Goal: Complete application form

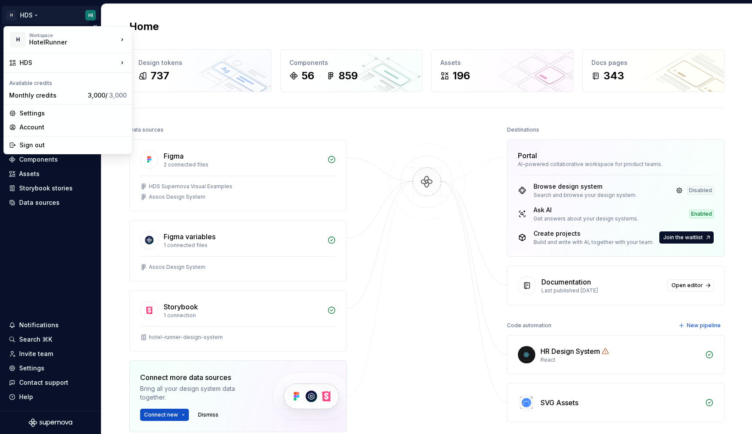
click at [62, 12] on html "H HDS HI Version Current draft Home Documentation Analytics Code automation Dat…" at bounding box center [376, 217] width 752 height 434
click at [41, 141] on div "Sign out" at bounding box center [73, 145] width 107 height 9
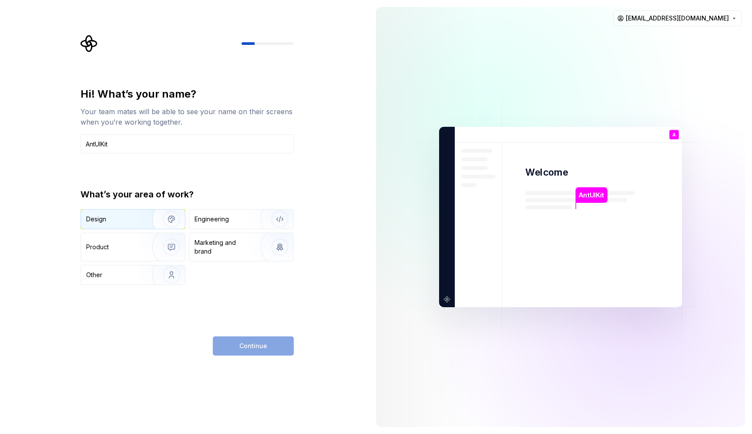
type input "AntUIKit"
click at [135, 216] on div "Design" at bounding box center [113, 219] width 55 height 9
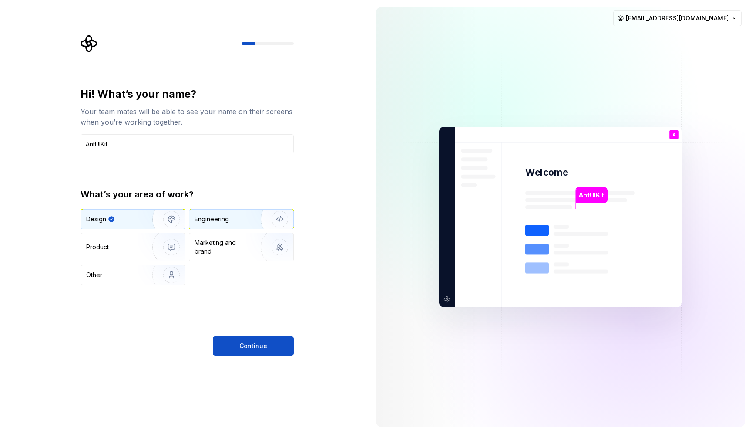
click at [232, 216] on div "Engineering" at bounding box center [229, 219] width 69 height 9
click at [155, 219] on img "button" at bounding box center [166, 219] width 56 height 58
click at [250, 227] on img "button" at bounding box center [274, 219] width 56 height 58
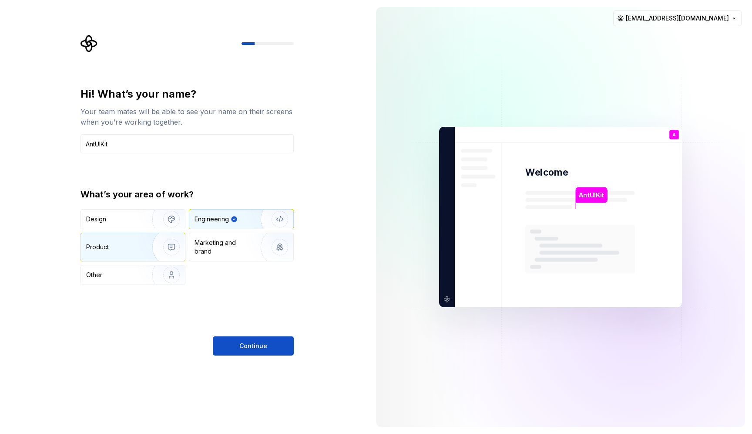
click at [149, 236] on img "button" at bounding box center [166, 247] width 56 height 58
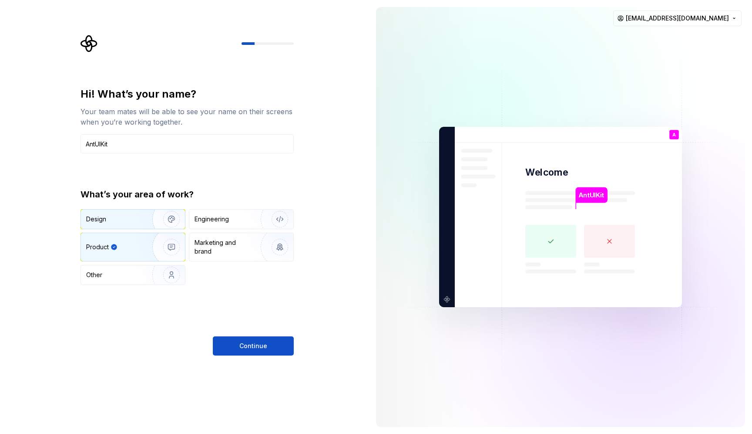
click at [150, 224] on img "button" at bounding box center [166, 219] width 56 height 58
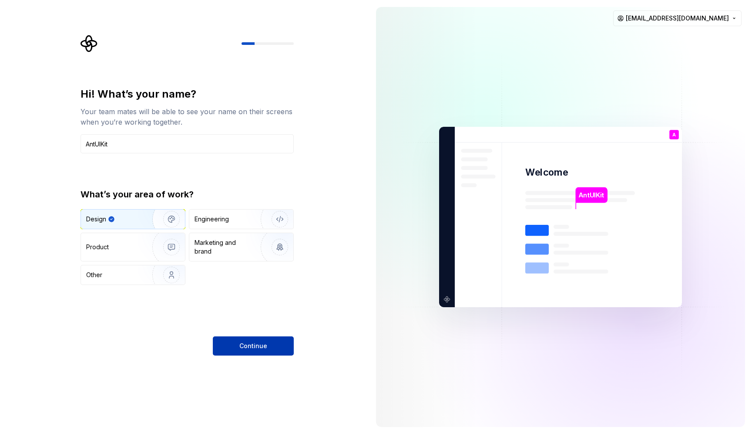
click at [251, 341] on button "Continue" at bounding box center [253, 345] width 81 height 19
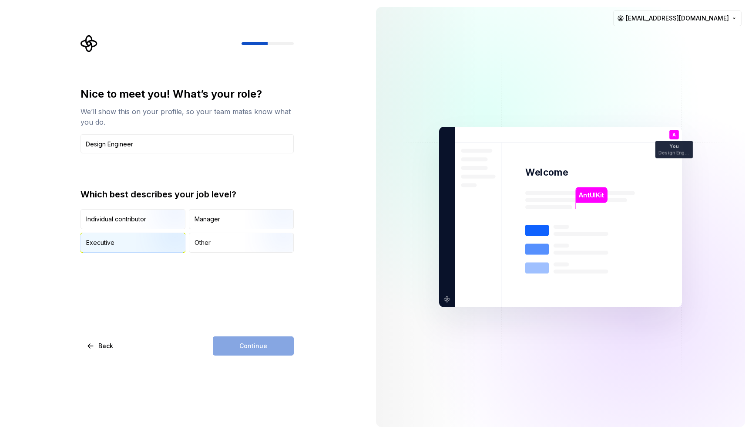
type input "Design Engineer"
click at [172, 248] on img "button" at bounding box center [164, 253] width 56 height 58
click at [240, 344] on span "Continue" at bounding box center [254, 345] width 28 height 9
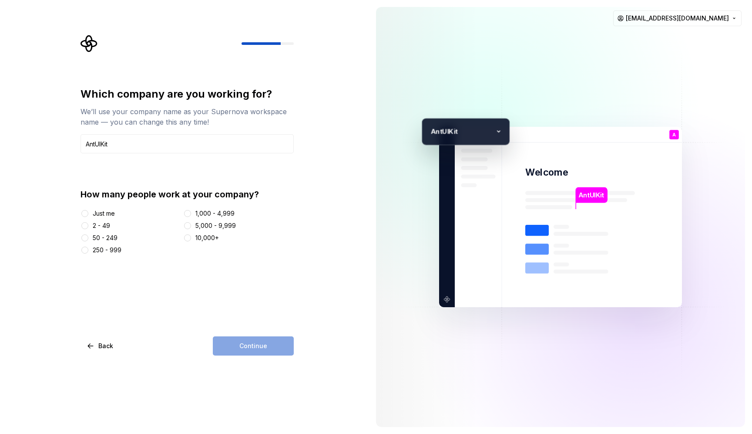
type input "AntUIKit"
click at [97, 211] on div "Just me" at bounding box center [104, 213] width 22 height 9
click at [88, 211] on button "Just me" at bounding box center [84, 213] width 7 height 7
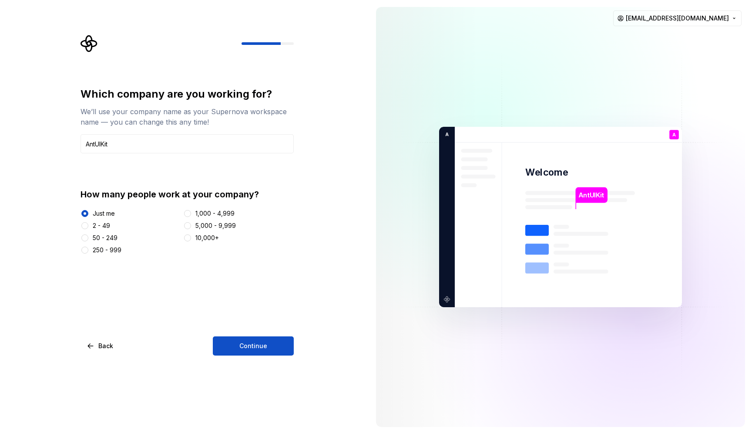
click at [215, 209] on div "1,000 - 4,999" at bounding box center [215, 213] width 39 height 9
click at [191, 210] on button "1,000 - 4,999" at bounding box center [187, 213] width 7 height 7
click at [117, 213] on div "Just me" at bounding box center [130, 213] width 99 height 9
click at [115, 214] on div "Just me" at bounding box center [104, 213] width 22 height 9
click at [88, 214] on button "Just me" at bounding box center [84, 213] width 7 height 7
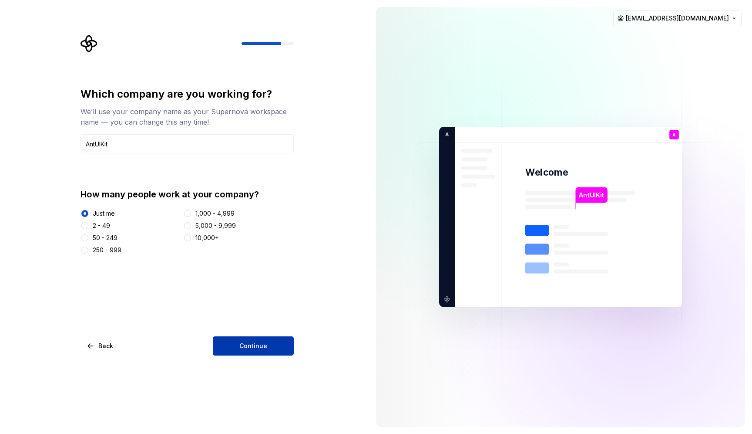
click at [258, 348] on span "Continue" at bounding box center [254, 345] width 28 height 9
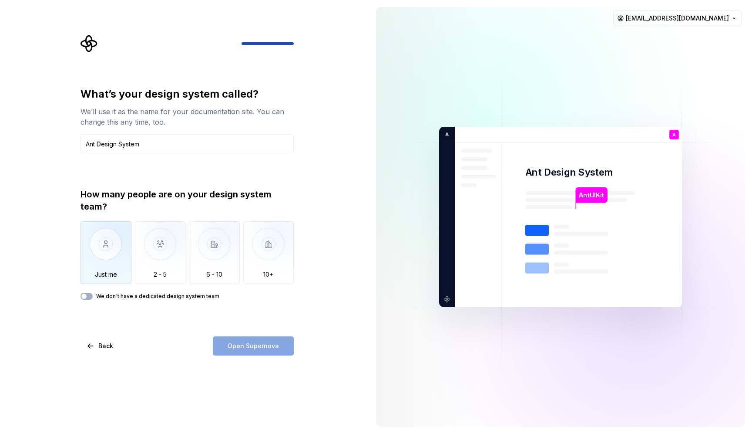
type input "Ant Design System"
click at [121, 243] on img "button" at bounding box center [106, 250] width 51 height 58
click at [246, 350] on button "Open Supernova" at bounding box center [253, 345] width 81 height 19
